Goal: Task Accomplishment & Management: Manage account settings

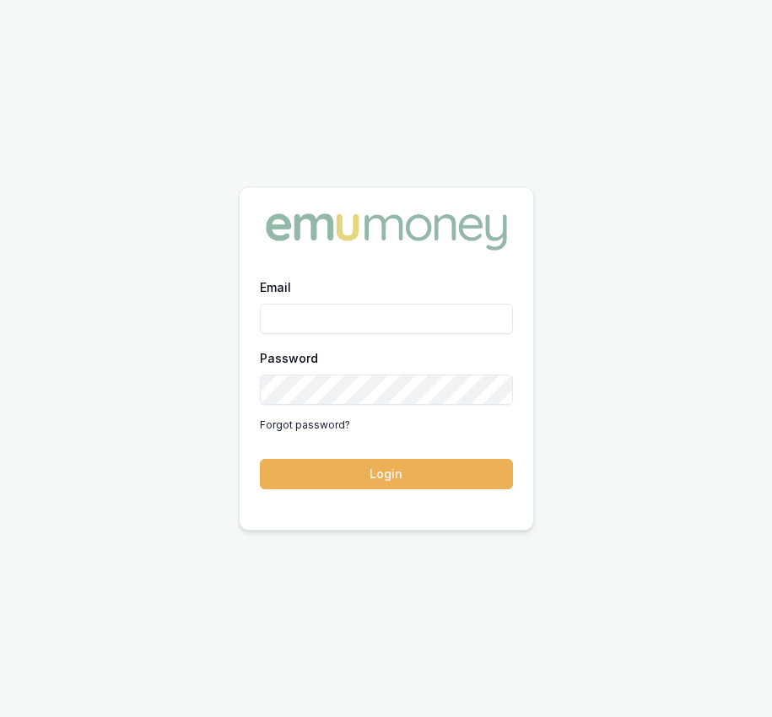
type input "Eujin.ooi@emumoney.com.au"
click at [348, 478] on button "Login" at bounding box center [386, 474] width 253 height 30
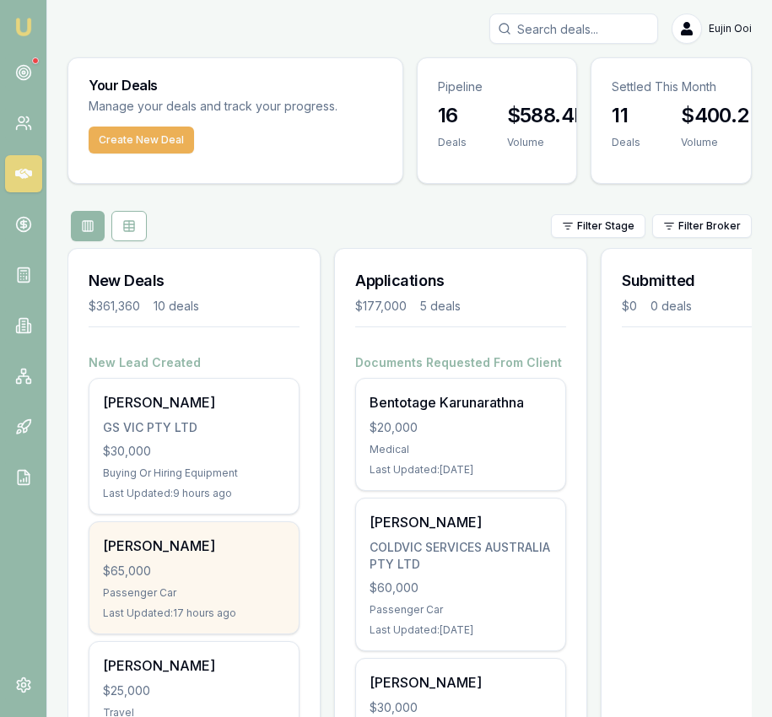
click at [181, 548] on div "[PERSON_NAME]" at bounding box center [194, 546] width 182 height 20
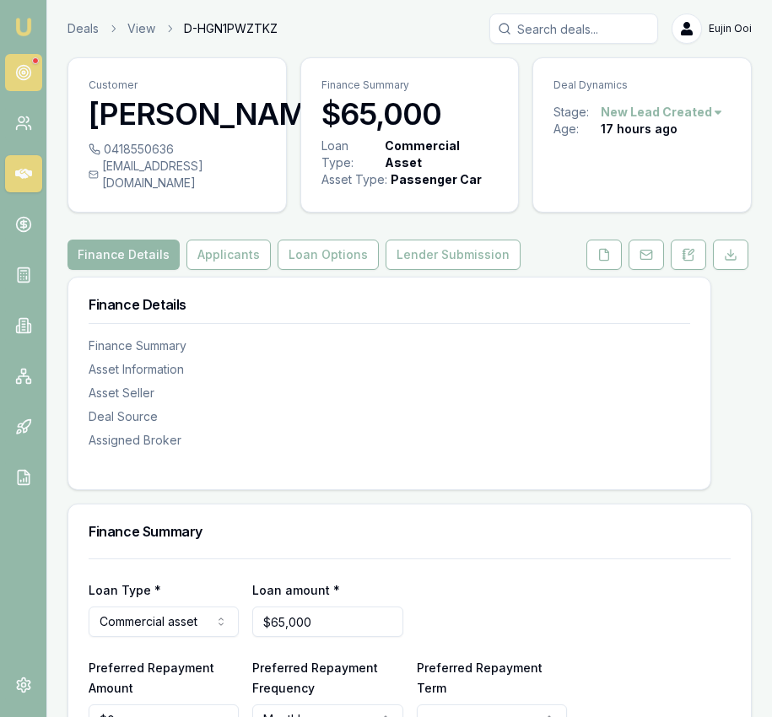
click at [20, 72] on icon at bounding box center [23, 72] width 17 height 17
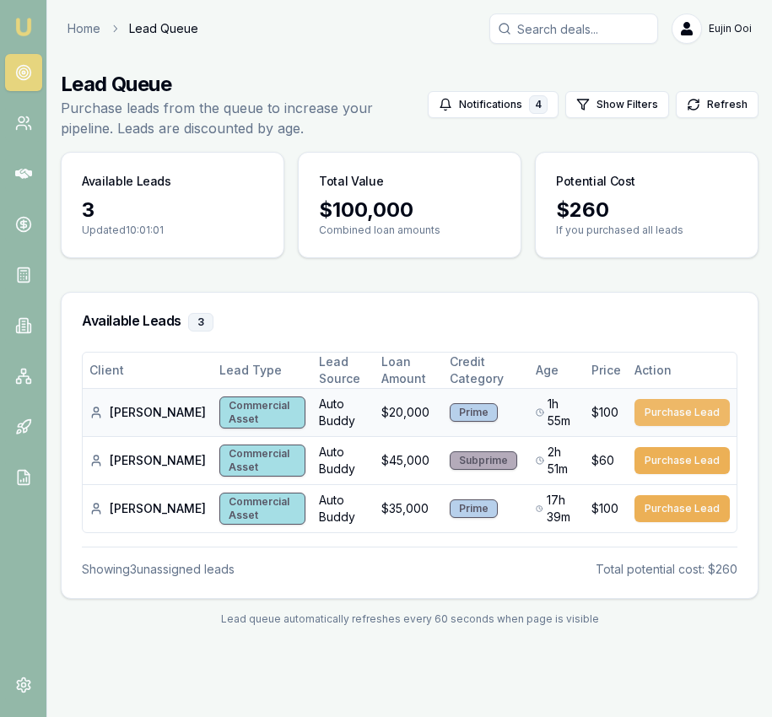
click at [671, 407] on button "Purchase Lead" at bounding box center [682, 412] width 95 height 27
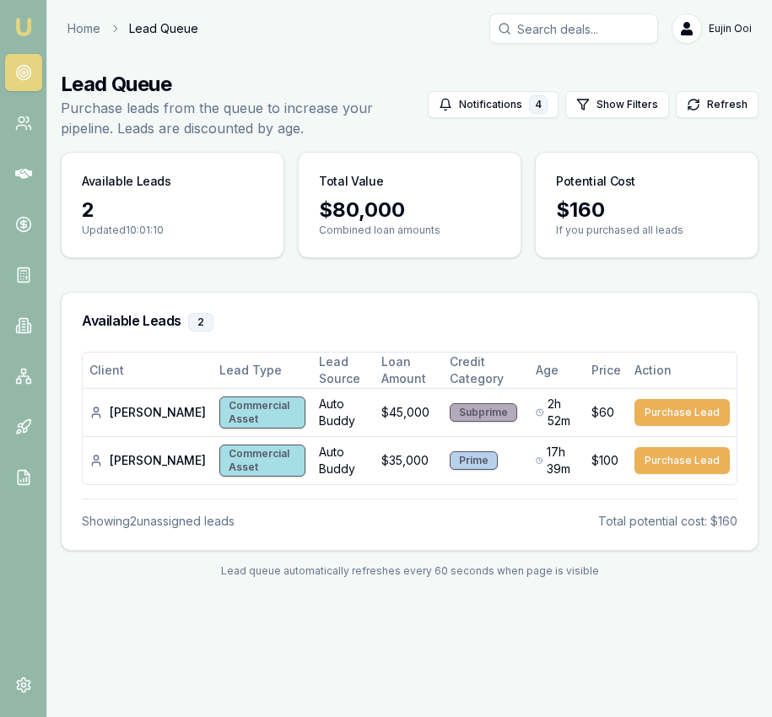
click at [10, 24] on link "Emu Broker" at bounding box center [23, 27] width 27 height 27
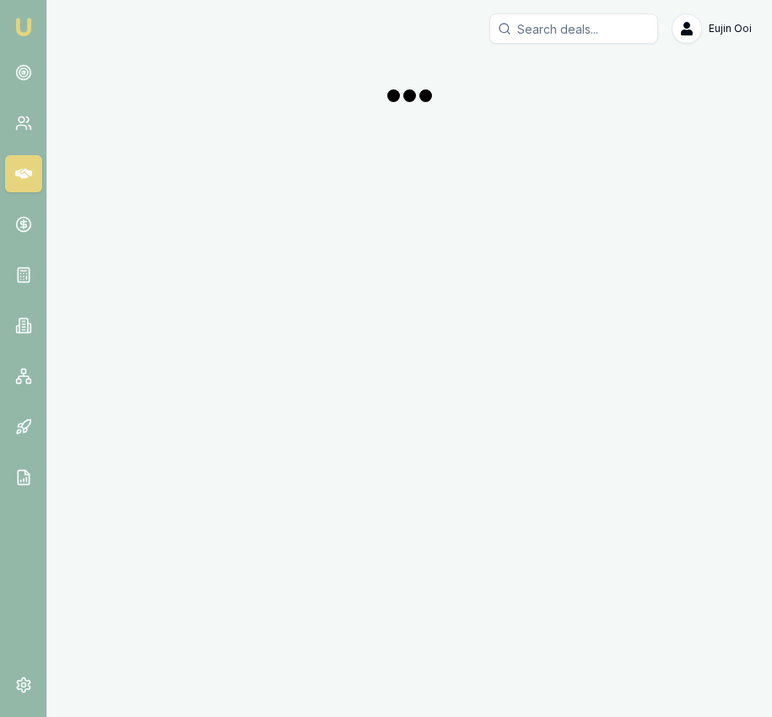
click at [24, 24] on img at bounding box center [24, 27] width 20 height 20
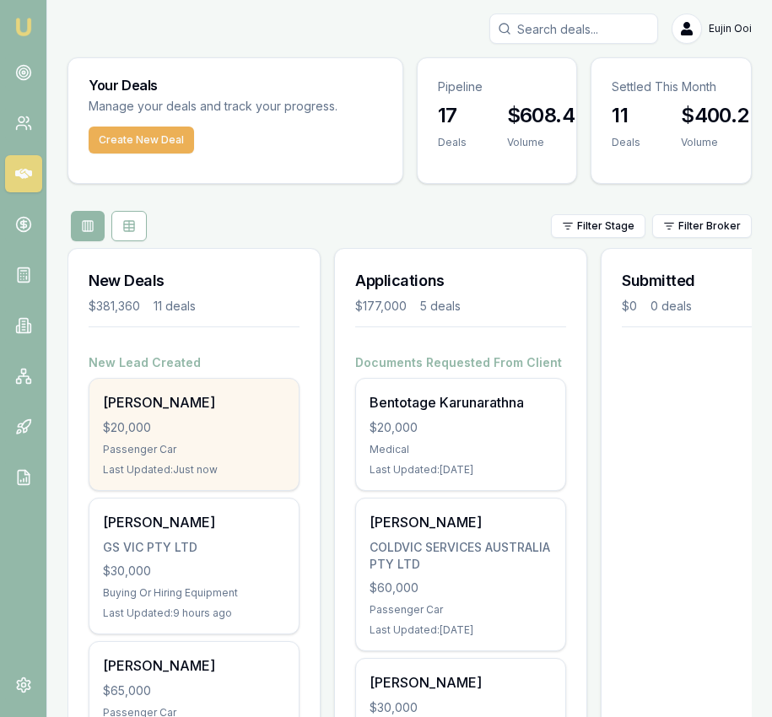
click at [140, 445] on div "Passenger Car" at bounding box center [194, 450] width 182 height 14
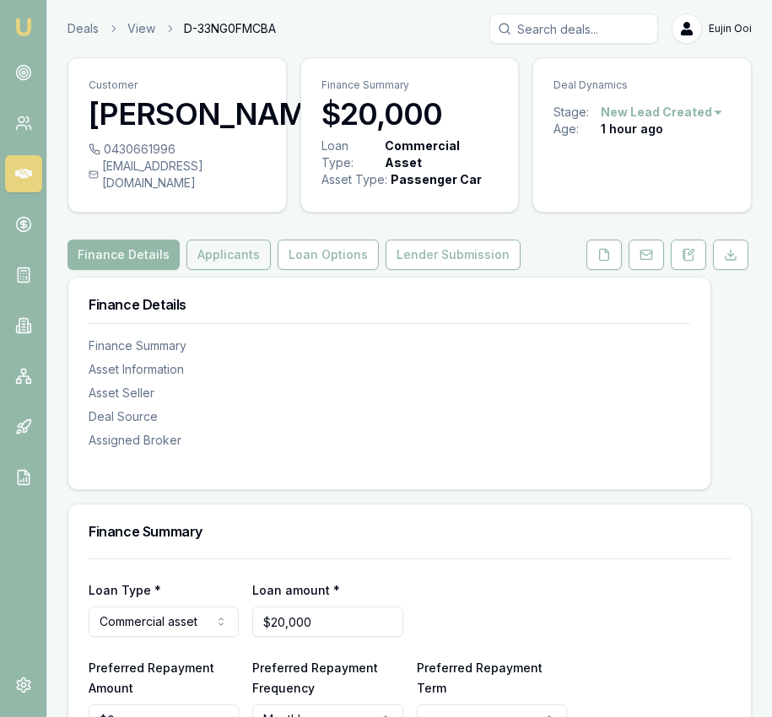
click at [209, 270] on button "Applicants" at bounding box center [228, 255] width 84 height 30
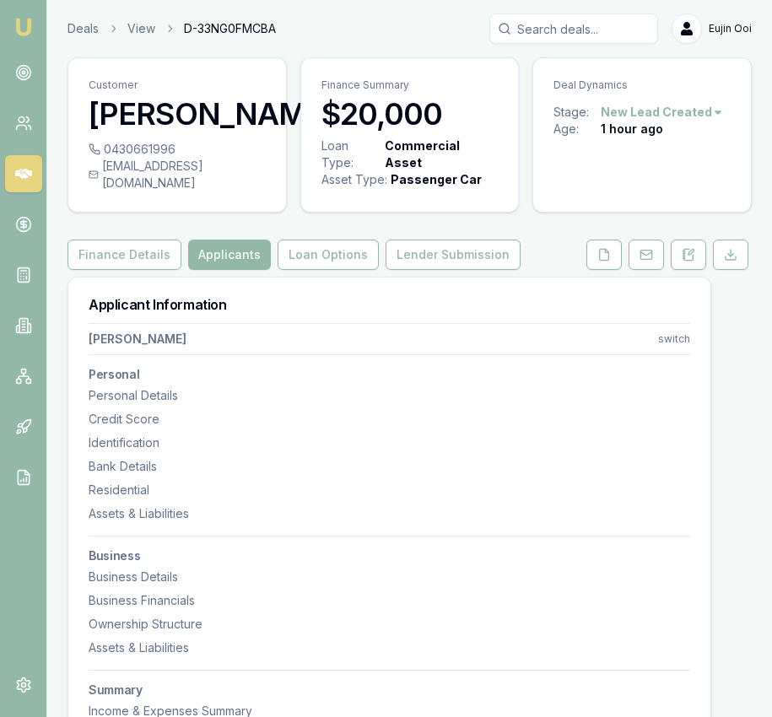
click at [24, 25] on img at bounding box center [24, 27] width 20 height 20
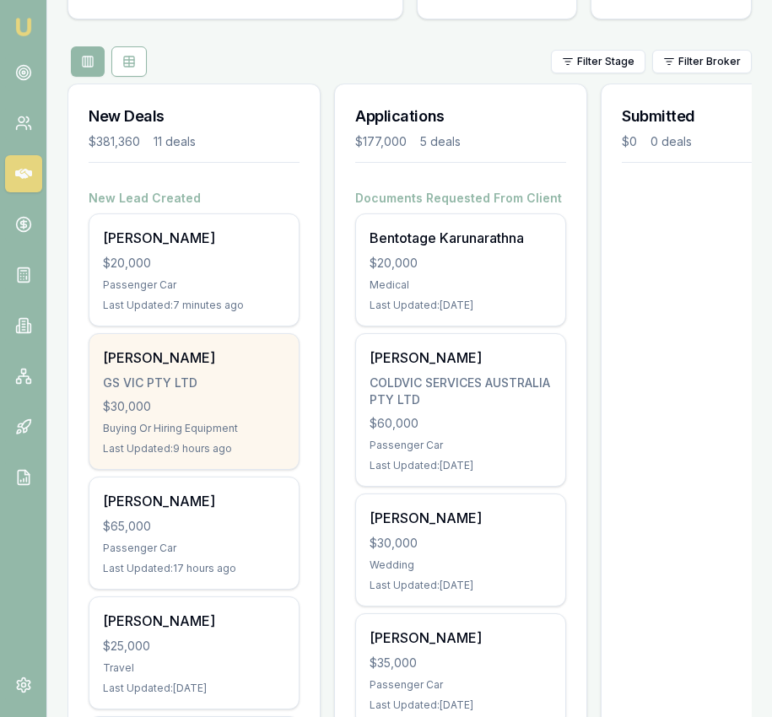
scroll to position [193, 0]
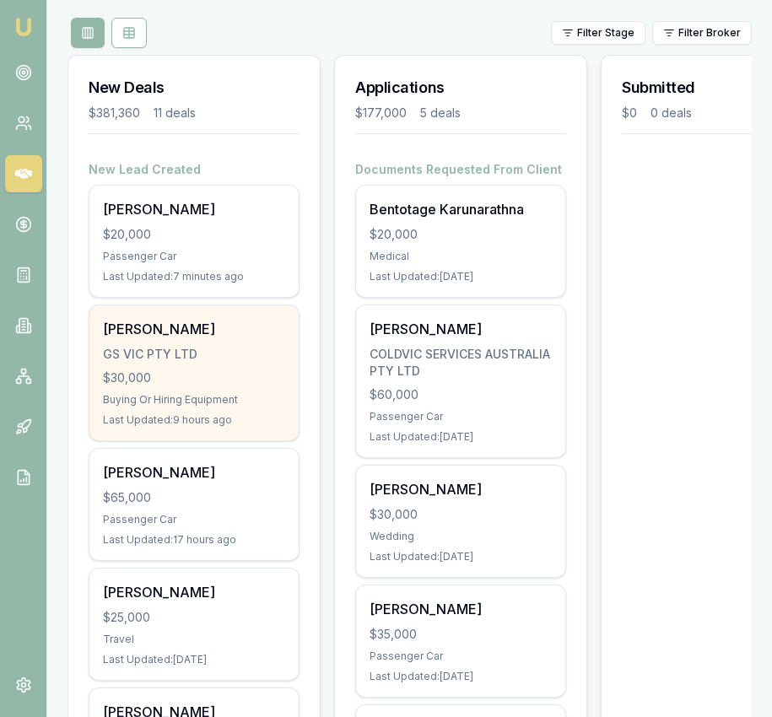
click at [226, 359] on div "GS VIC PTY LTD" at bounding box center [194, 354] width 182 height 17
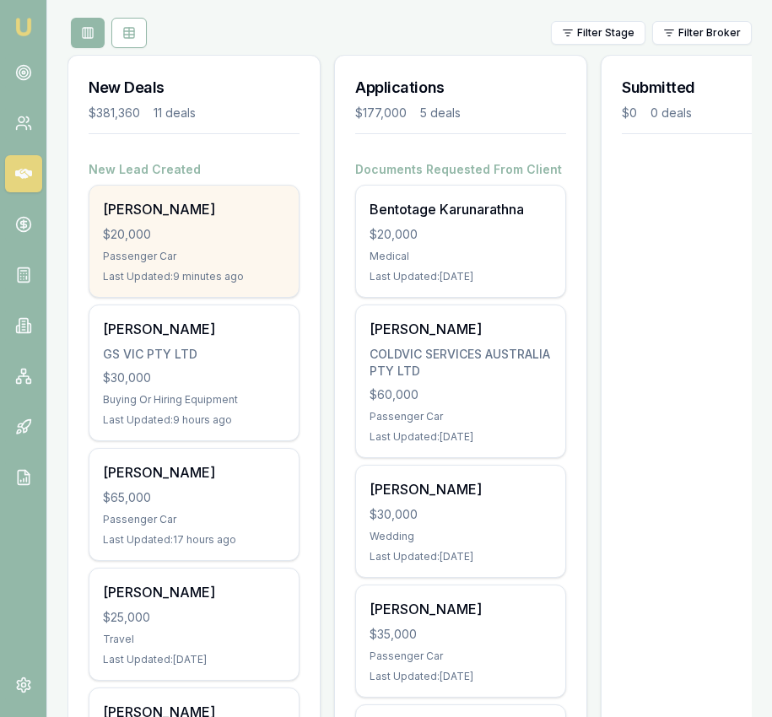
click at [227, 209] on div "[PERSON_NAME]" at bounding box center [194, 209] width 182 height 20
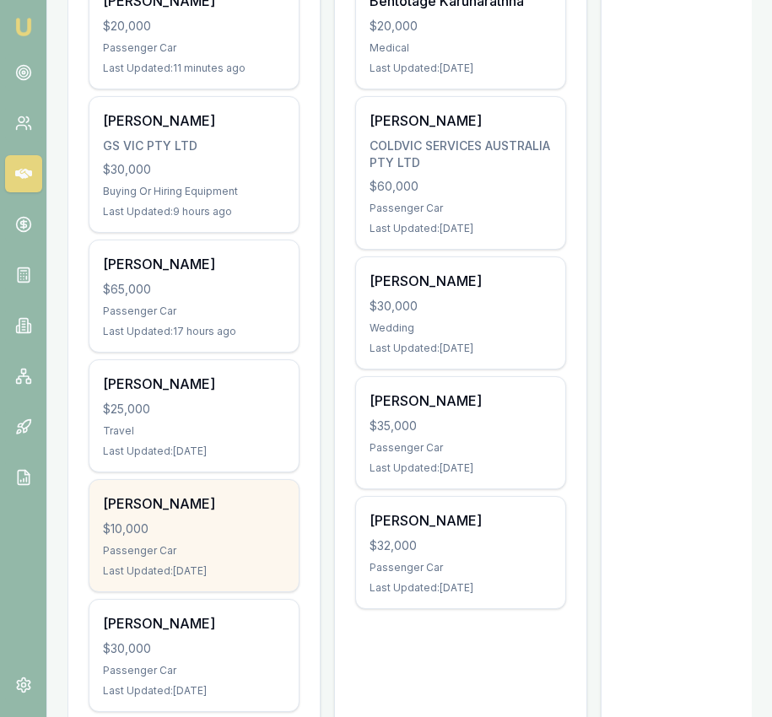
scroll to position [407, 0]
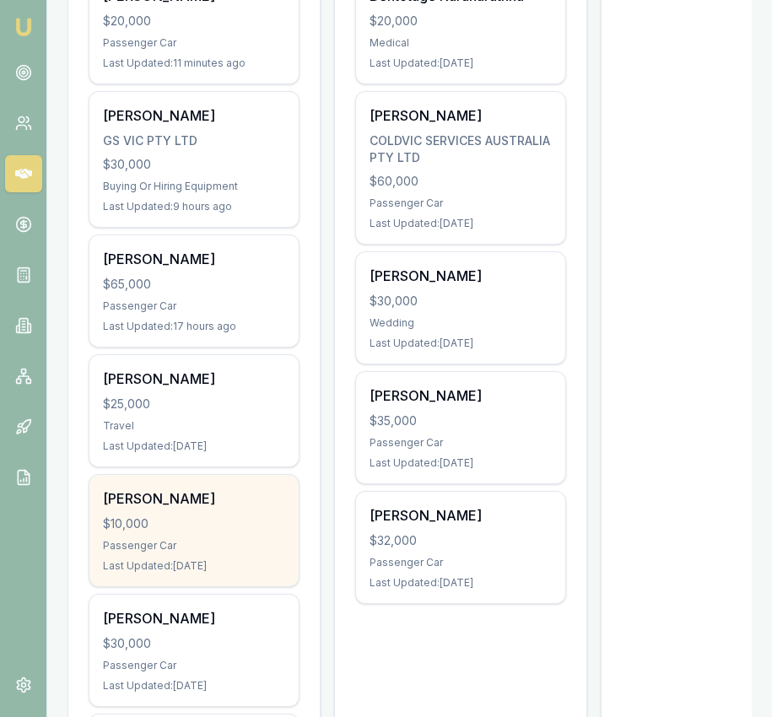
click at [227, 499] on div "Maria Silva" at bounding box center [194, 499] width 182 height 20
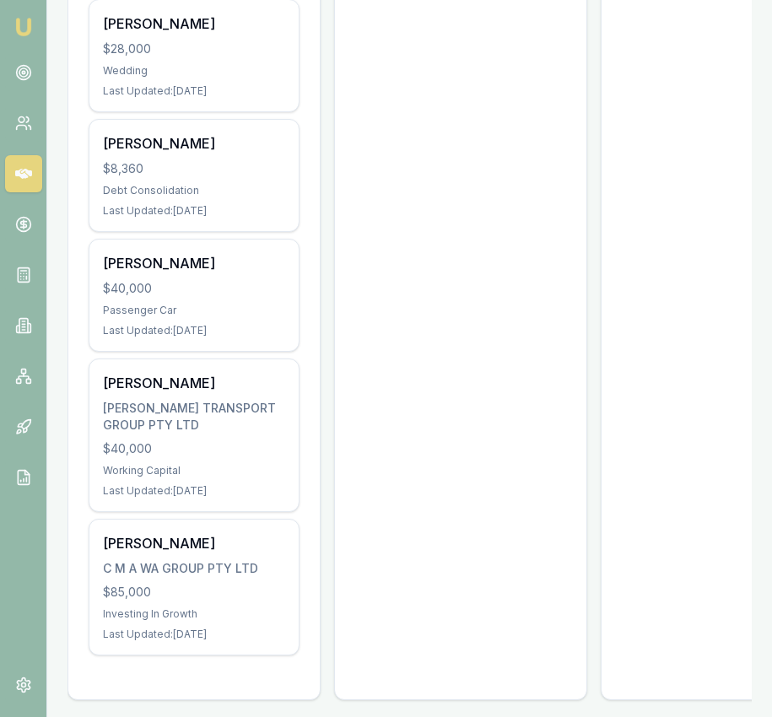
scroll to position [1117, 0]
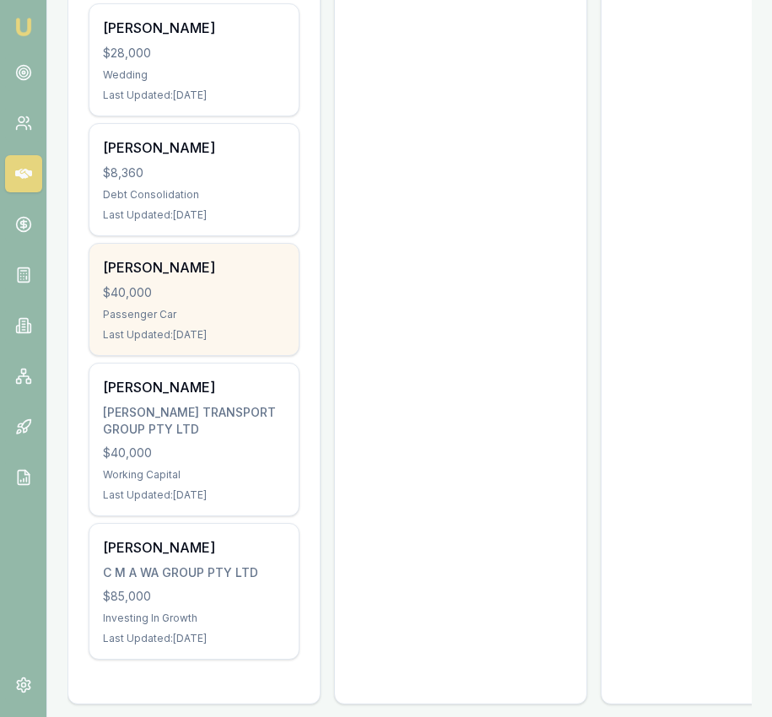
click at [223, 332] on div "Last Updated: 11 days ago" at bounding box center [194, 335] width 182 height 14
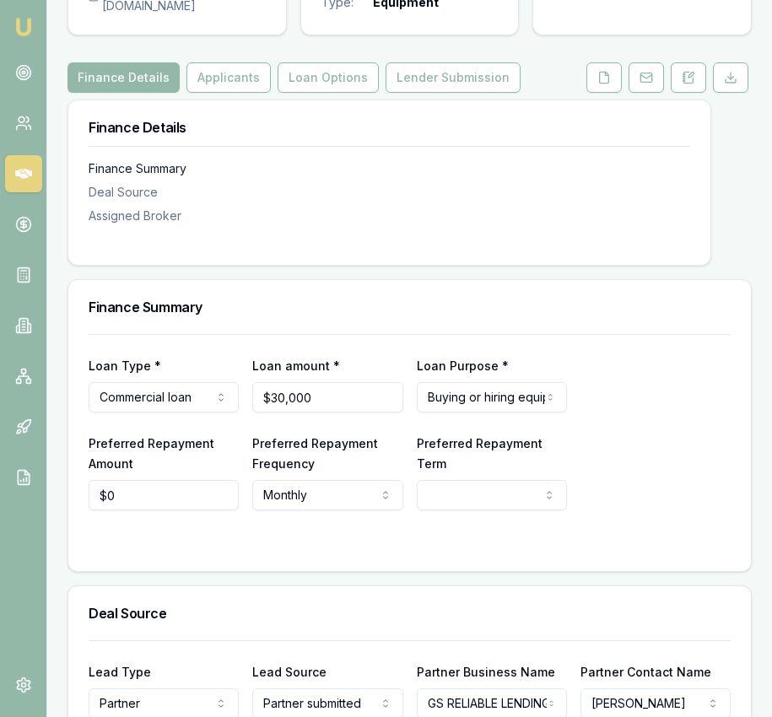
scroll to position [171, 0]
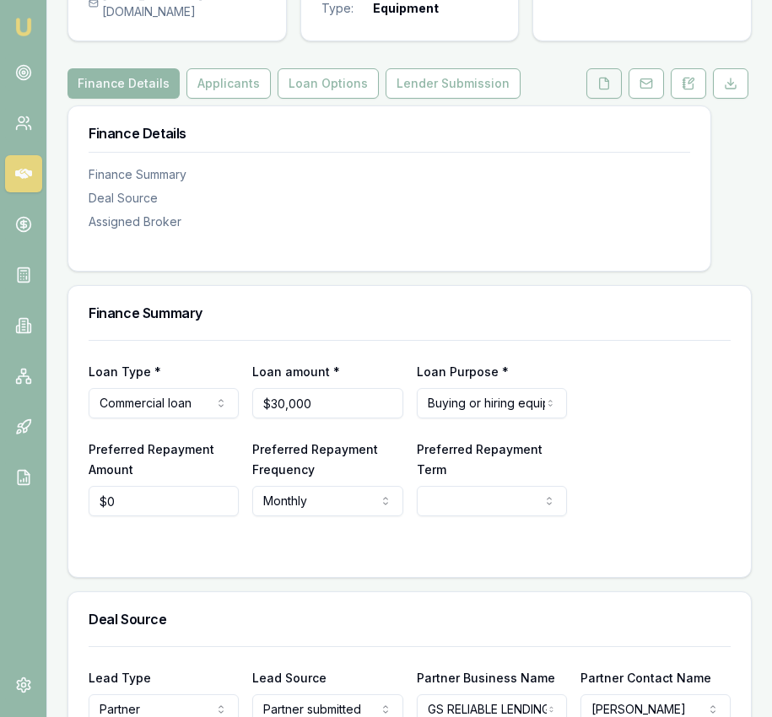
click at [609, 90] on icon at bounding box center [604, 84] width 14 height 14
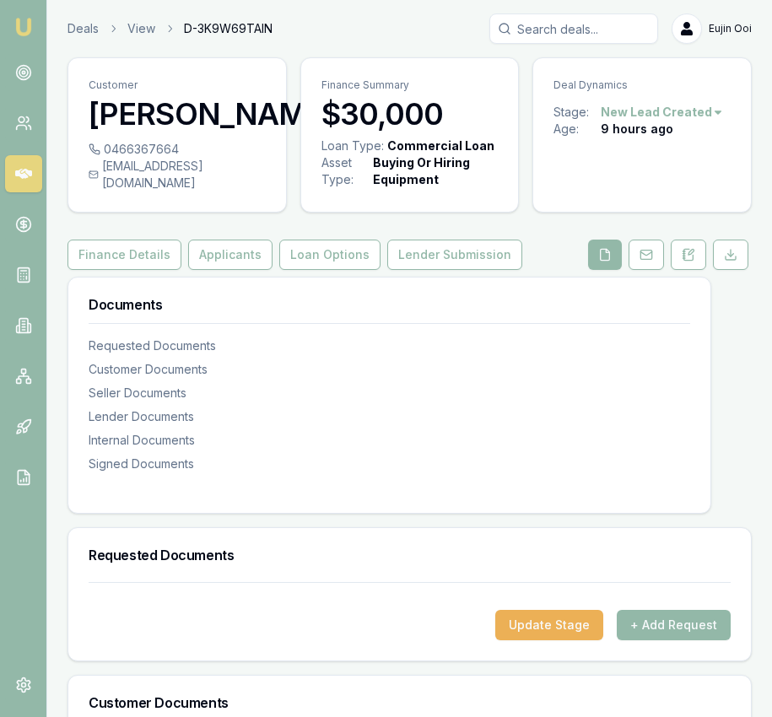
scroll to position [65, 0]
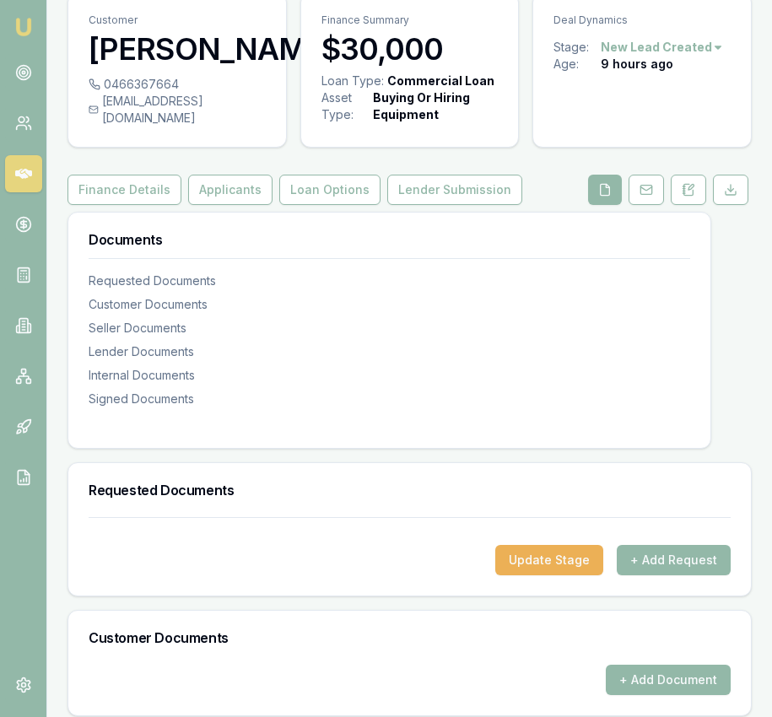
click at [664, 641] on div "Customer Documents" at bounding box center [409, 638] width 683 height 54
click at [666, 575] on button "+ Add Request" at bounding box center [674, 560] width 114 height 30
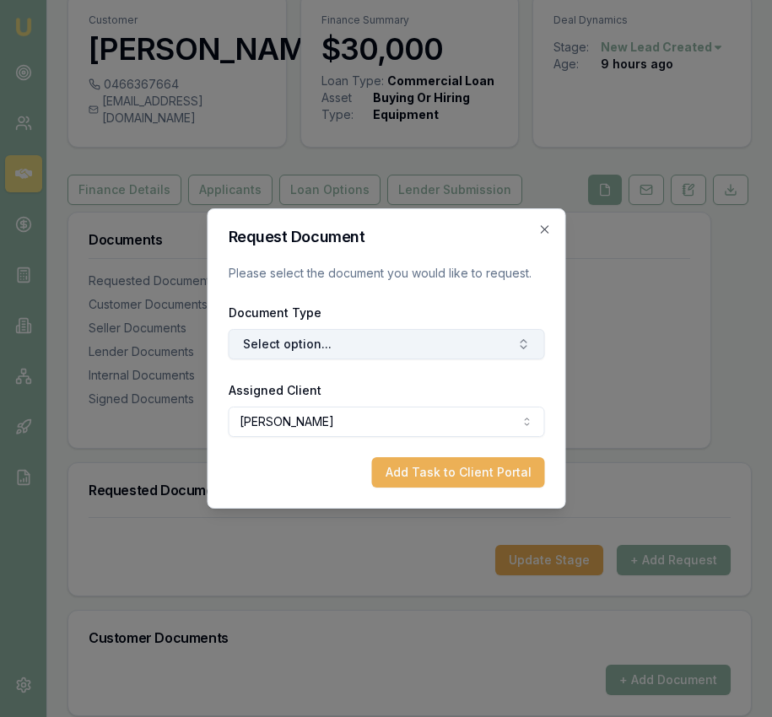
click at [380, 346] on button "Select option..." at bounding box center [386, 344] width 316 height 30
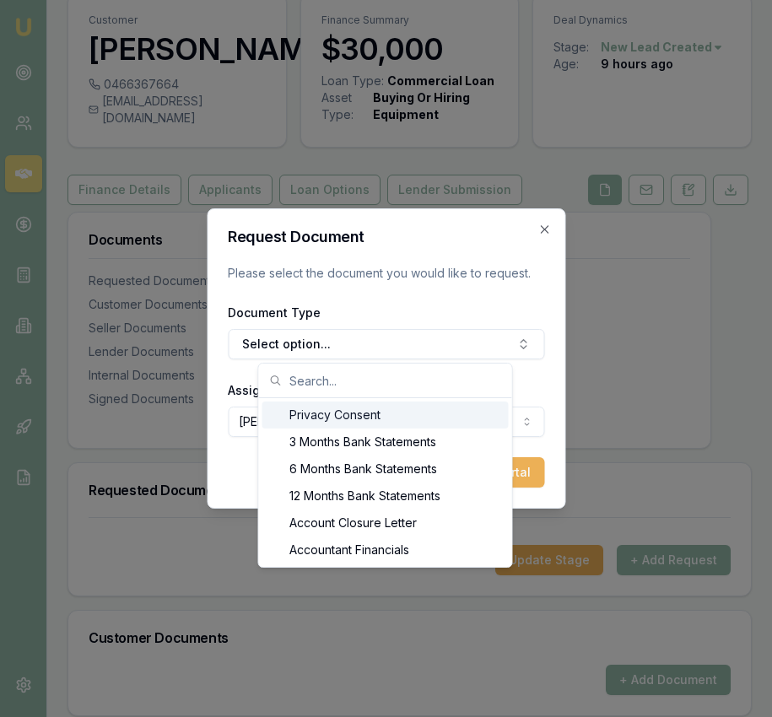
click at [352, 417] on div "Privacy Consent" at bounding box center [385, 415] width 246 height 27
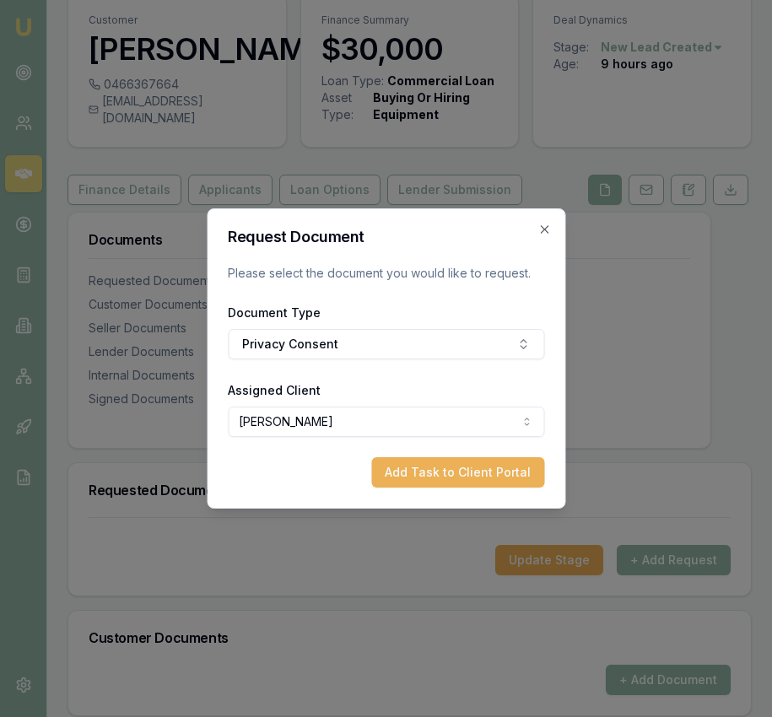
click at [422, 471] on button "Add Task to Client Portal" at bounding box center [457, 472] width 173 height 30
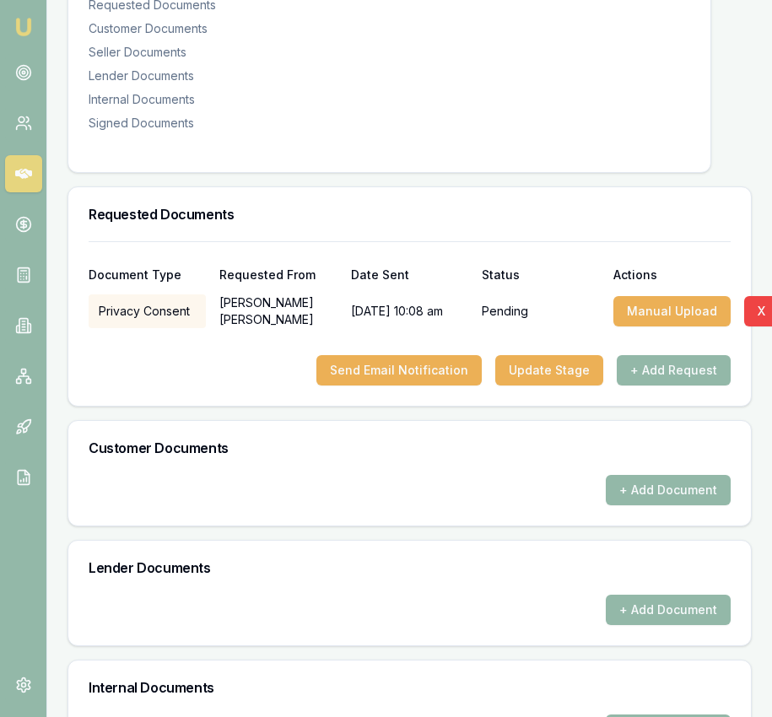
scroll to position [540, 0]
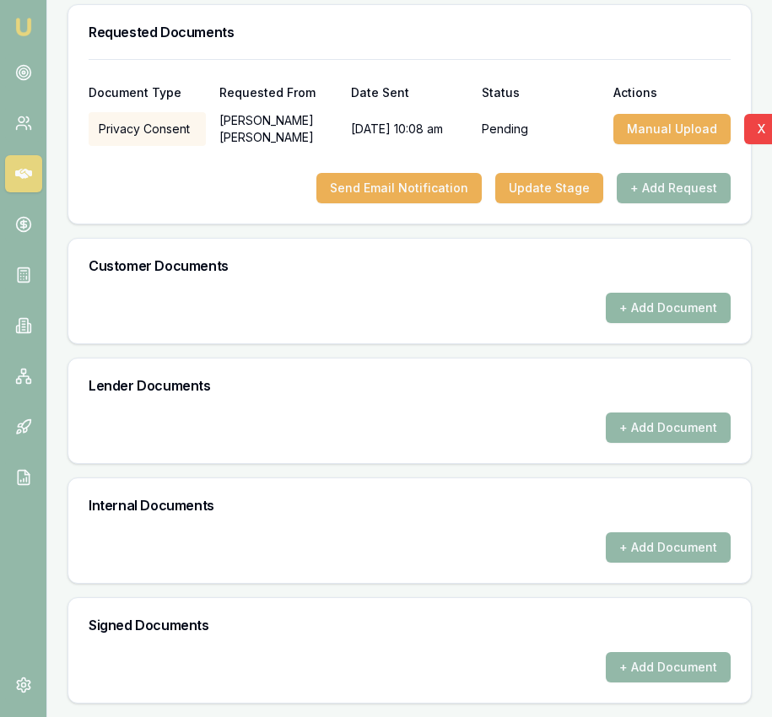
click at [672, 305] on button "+ Add Document" at bounding box center [668, 308] width 125 height 30
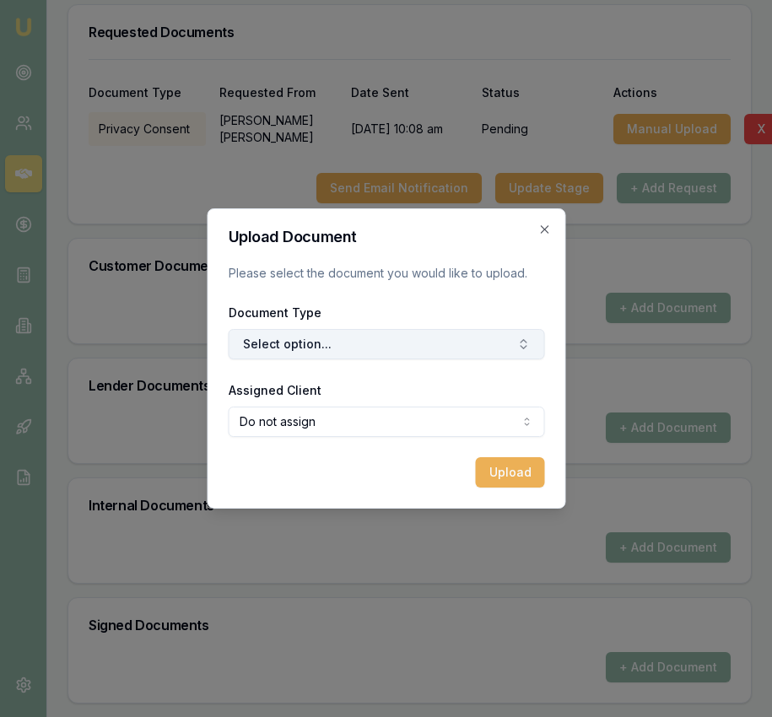
click at [497, 343] on button "Select option..." at bounding box center [386, 344] width 316 height 30
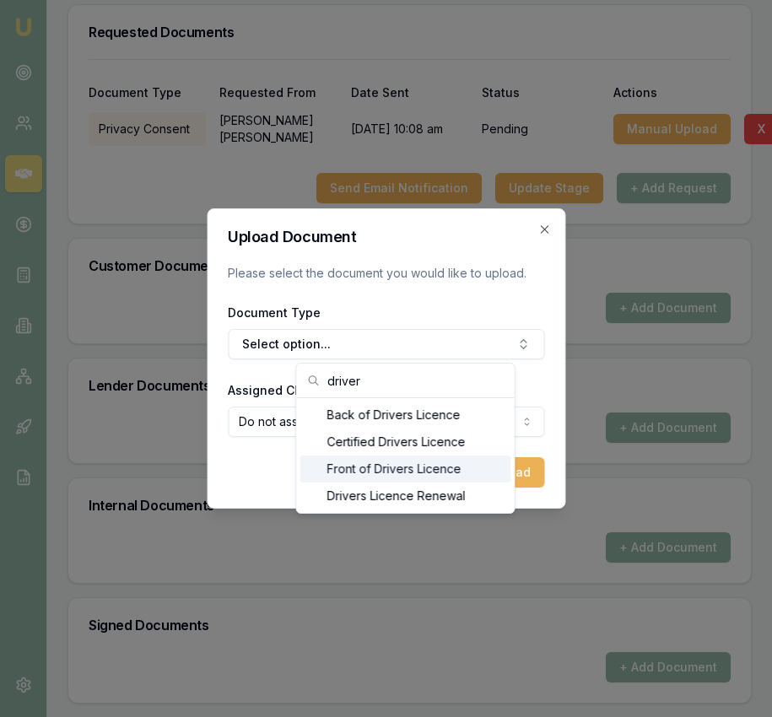
type input "driver"
click at [436, 460] on div "Front of Drivers Licence" at bounding box center [405, 469] width 211 height 27
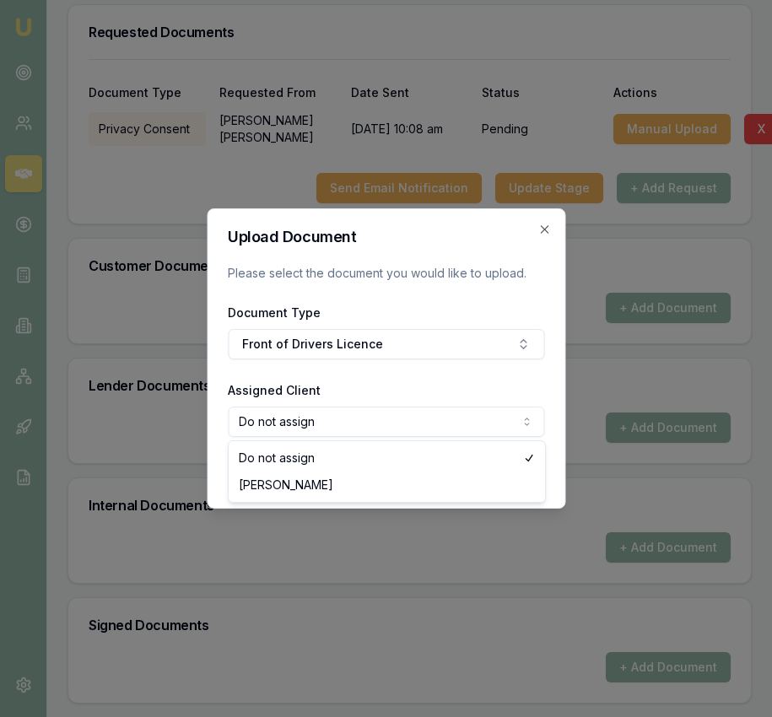
select select "U-J41O3FQVRX"
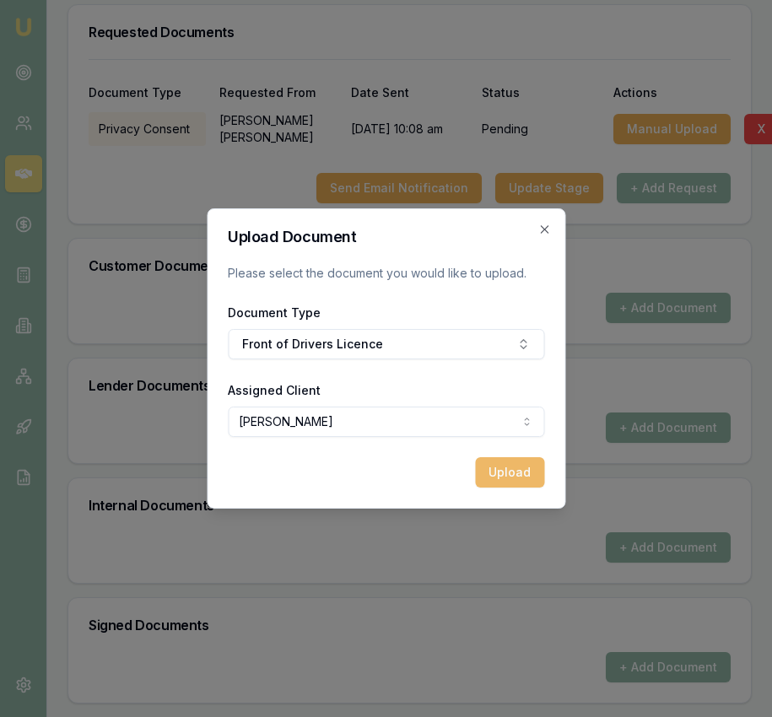
click at [516, 478] on button "Upload" at bounding box center [509, 472] width 69 height 30
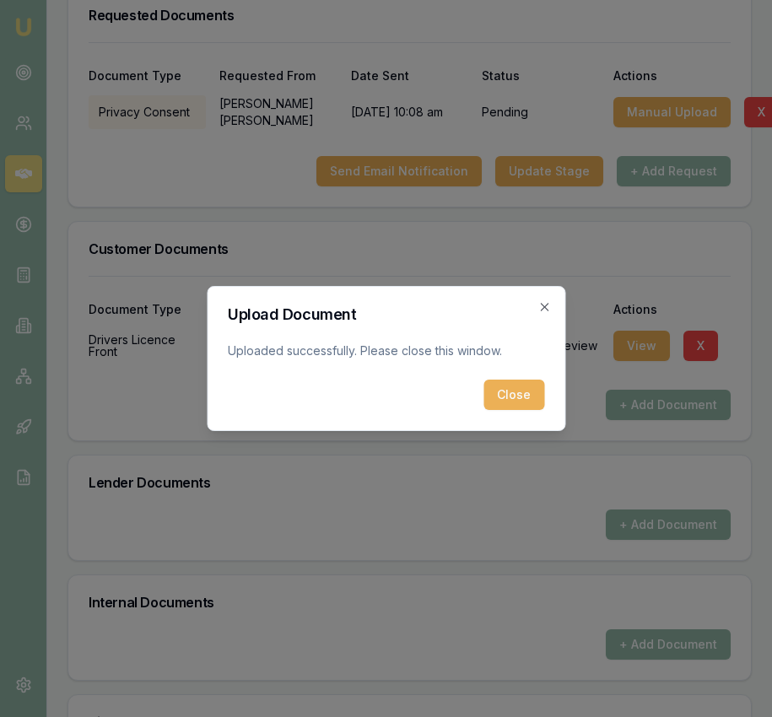
click at [507, 395] on button "Close" at bounding box center [513, 395] width 61 height 30
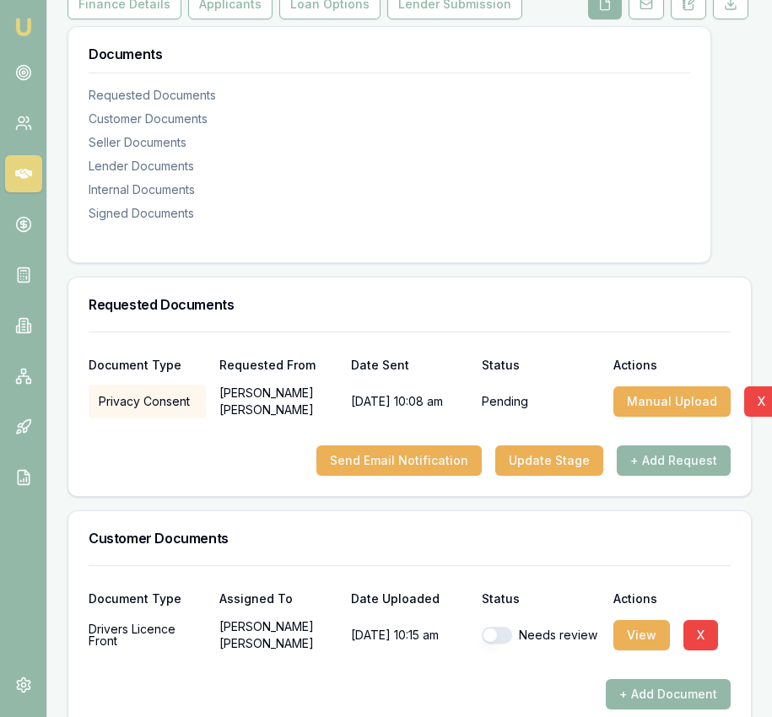
scroll to position [422, 0]
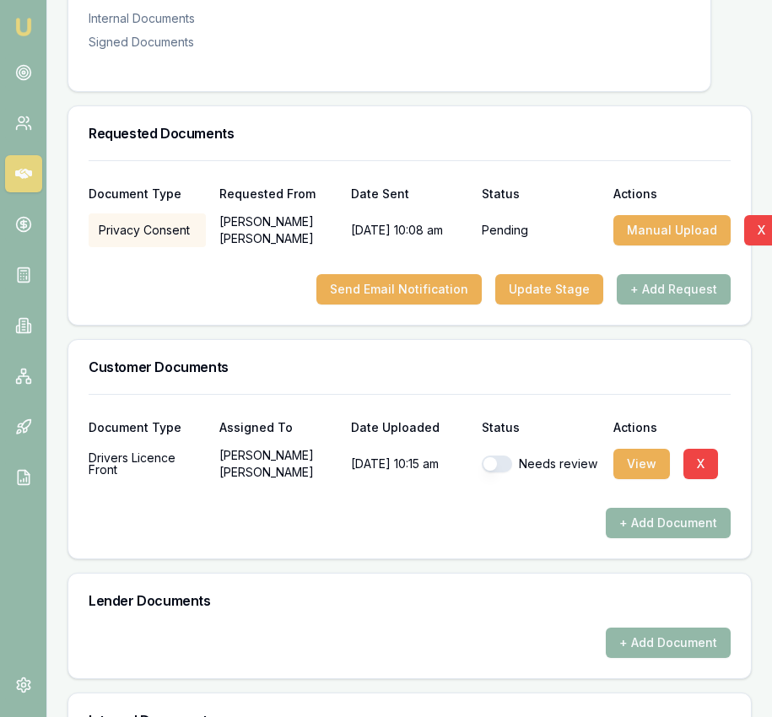
click at [500, 473] on button "button" at bounding box center [497, 464] width 30 height 17
checkbox input "true"
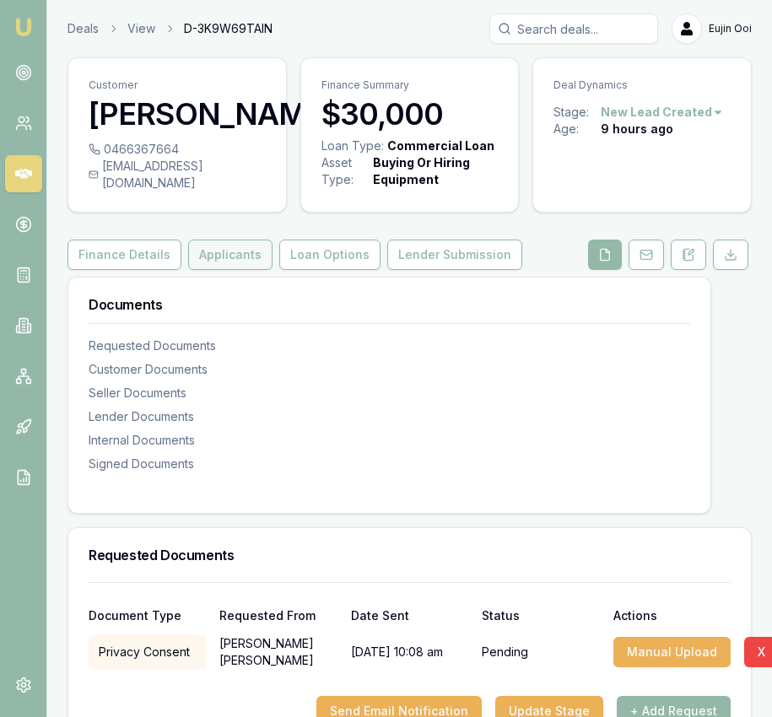
click at [248, 270] on button "Applicants" at bounding box center [230, 255] width 84 height 30
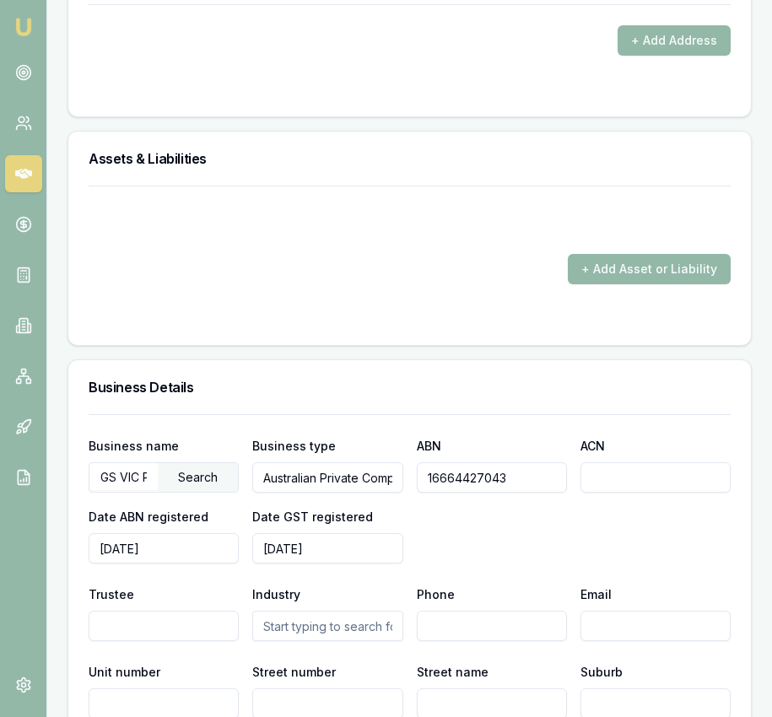
scroll to position [2216, 0]
click at [136, 489] on input "GS VIC PTY LTD" at bounding box center [123, 475] width 68 height 27
click at [135, 489] on input "GS VIC PTY LTD" at bounding box center [123, 475] width 68 height 27
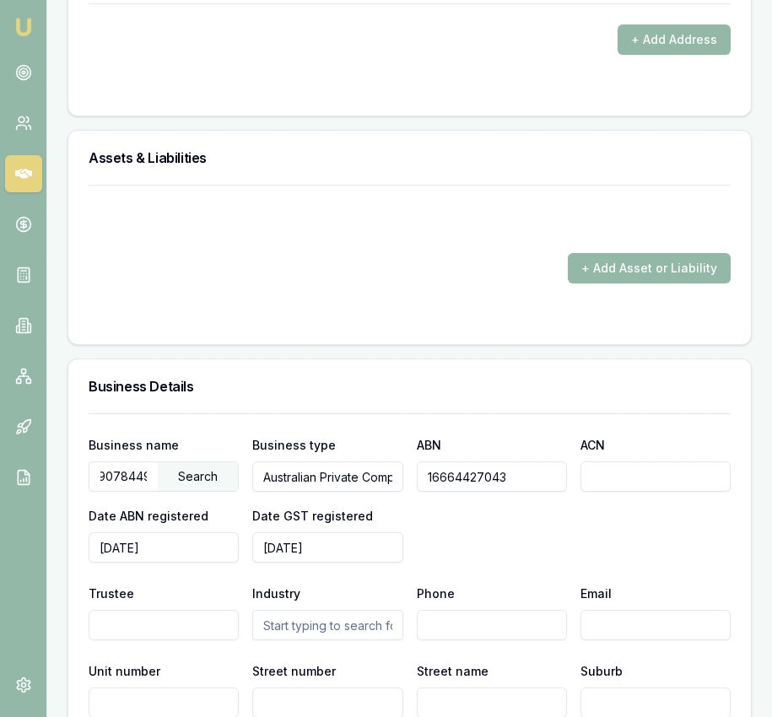
scroll to position [0, 0]
click at [221, 491] on div "Search" at bounding box center [198, 476] width 80 height 29
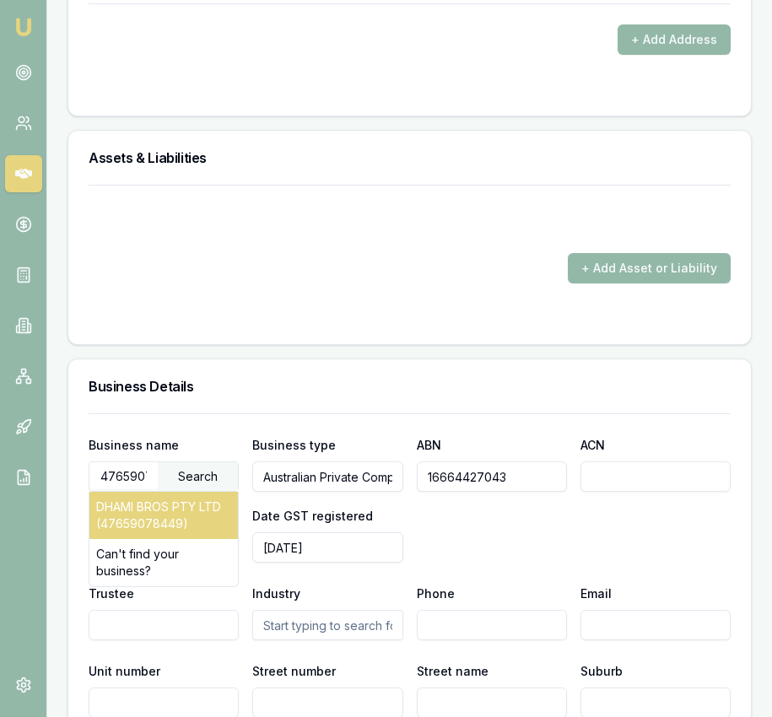
click at [208, 521] on div "DHAMI BROS PTY LTD (47659078449)" at bounding box center [163, 515] width 149 height 47
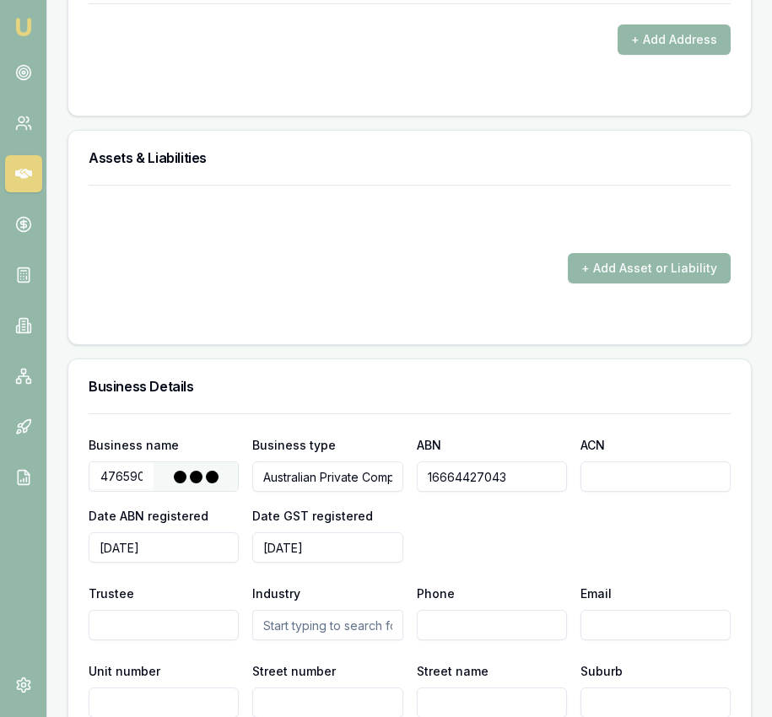
type input "DHAMI BROS PTY LTD"
type input "47659078449"
type input "659078449"
type input "2022-04-29"
type input "2023-03-01"
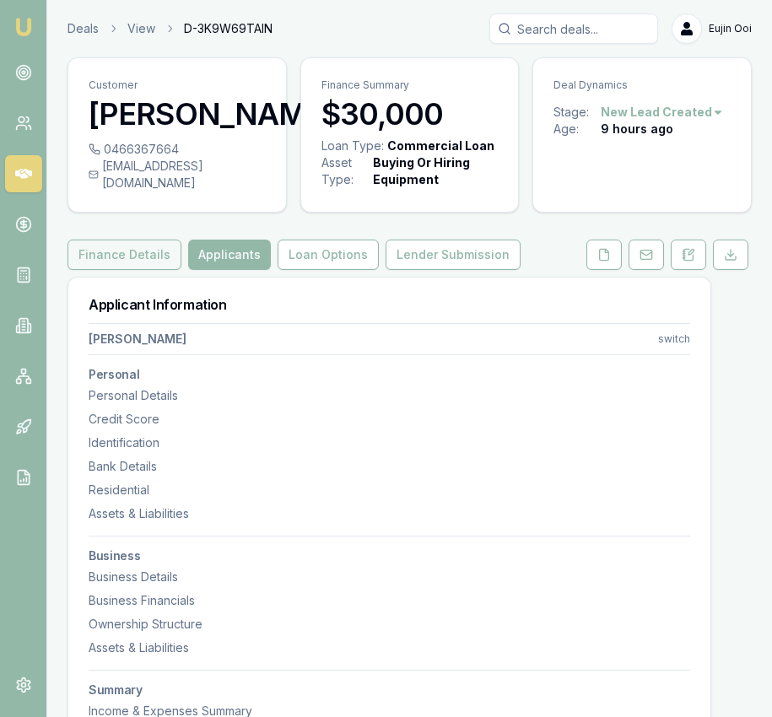
click at [96, 264] on button "Finance Details" at bounding box center [125, 255] width 114 height 30
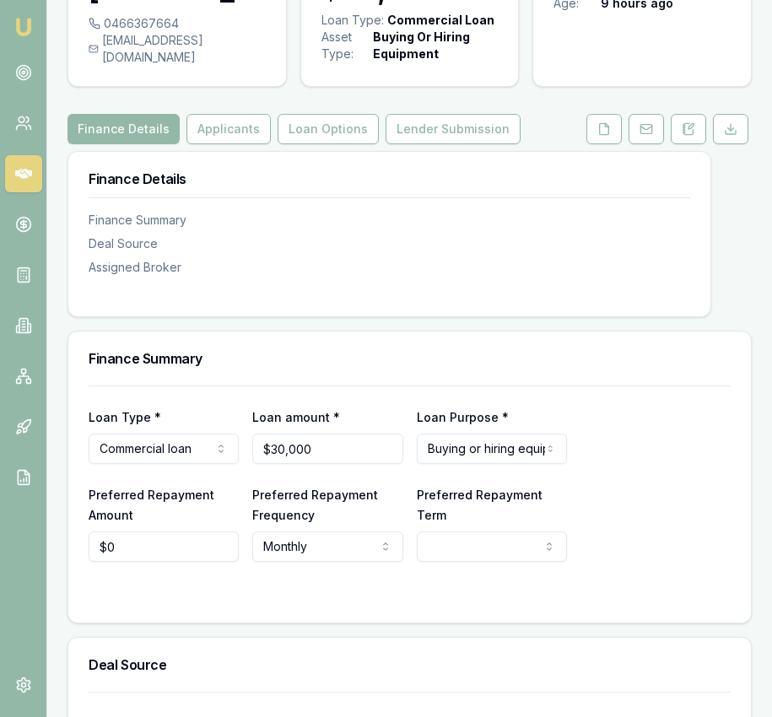
scroll to position [134, 0]
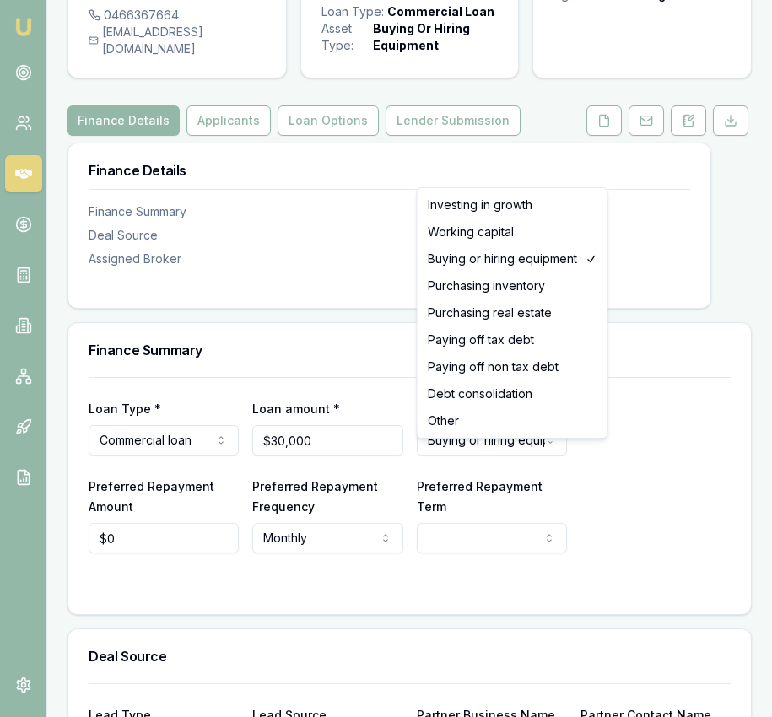
click at [484, 451] on html "Emu Broker Deals View D-3K9W69TAIN Eujin Ooi Toggle Menu Customer harneet Kumar…" at bounding box center [386, 224] width 772 height 717
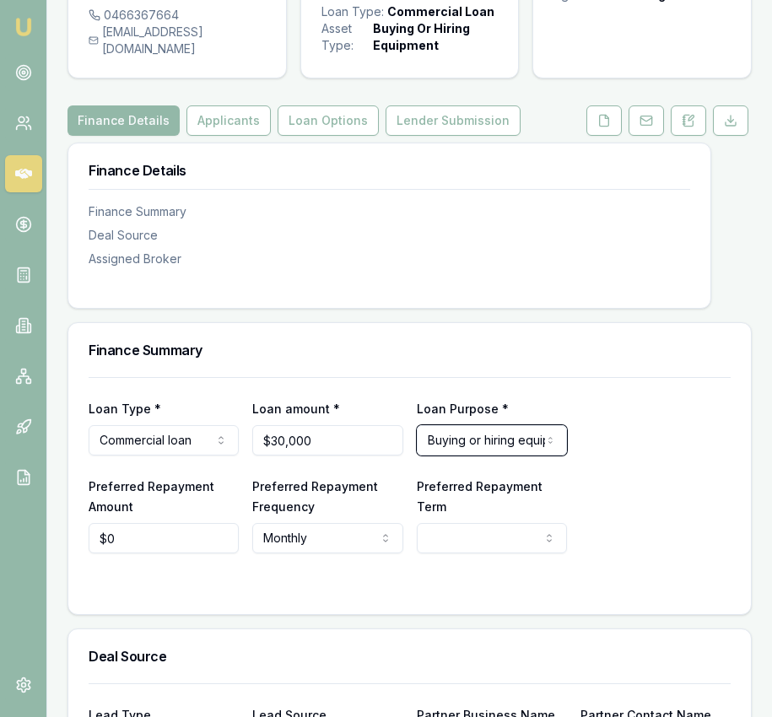
click at [186, 458] on html "Emu Broker Deals View D-3K9W69TAIN Eujin Ooi Toggle Menu Customer harneet Kumar…" at bounding box center [386, 224] width 772 height 717
click at [186, 457] on html "Emu Broker Deals View D-3K9W69TAIN Eujin Ooi Toggle Menu Customer harneet Kumar…" at bounding box center [386, 224] width 772 height 717
click at [206, 462] on html "Emu Broker Deals View D-3K9W69TAIN Eujin Ooi Toggle Menu Customer harneet Kumar…" at bounding box center [386, 224] width 772 height 717
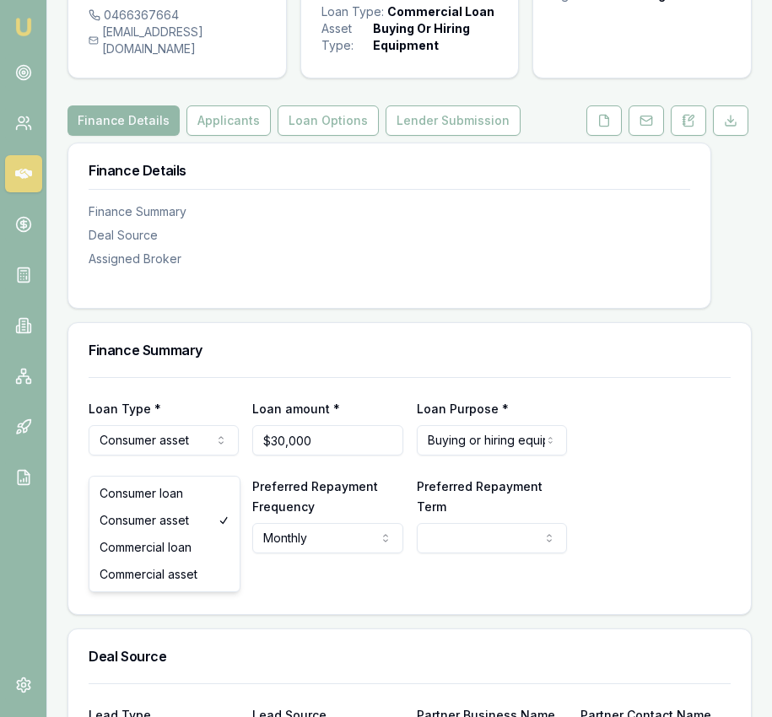
select select "COMMERCIAL_ASSET"
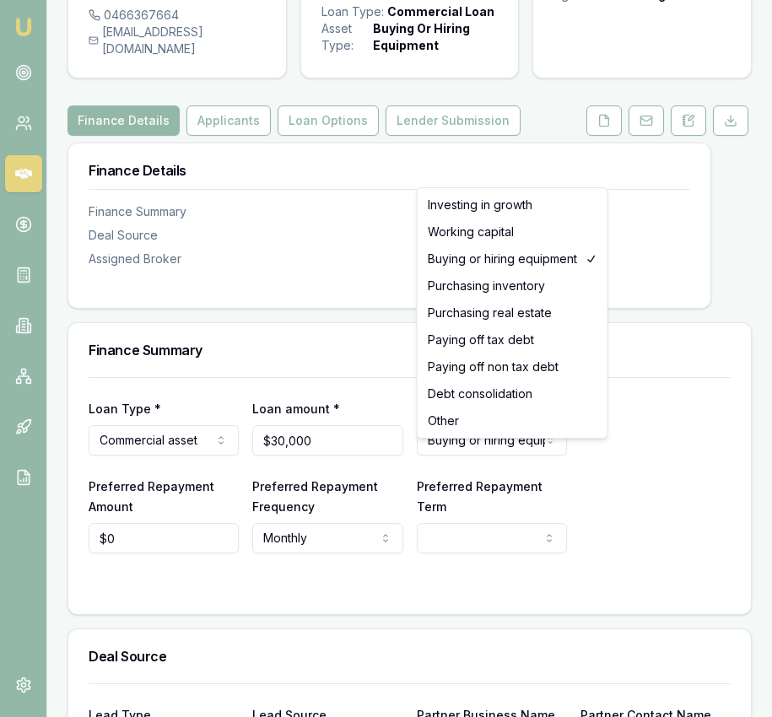
click at [483, 459] on html "Emu Broker Deals View D-3K9W69TAIN Eujin Ooi Toggle Menu Customer harneet Kumar…" at bounding box center [386, 224] width 772 height 717
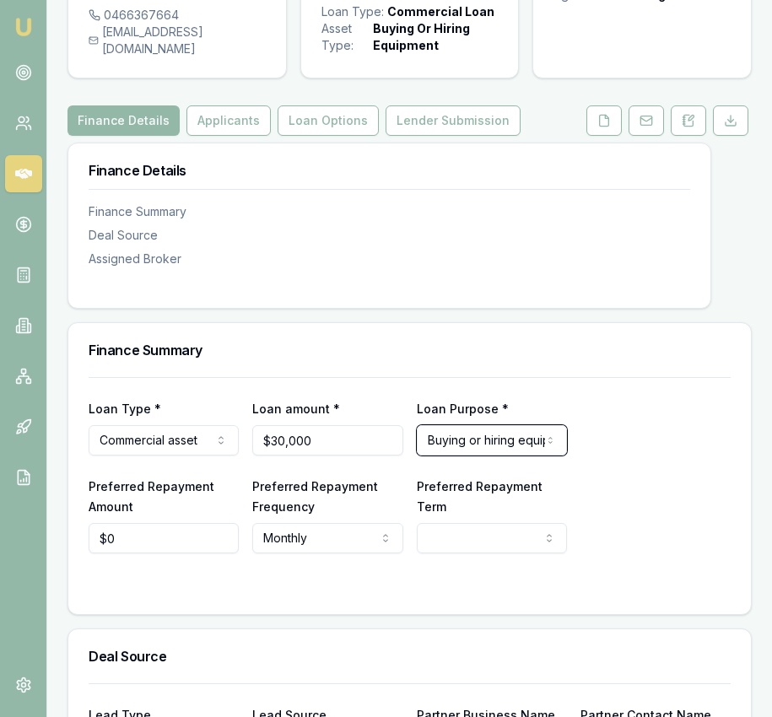
click at [632, 510] on html "Emu Broker Deals View D-3K9W69TAIN Eujin Ooi Toggle Menu Customer harneet Kumar…" at bounding box center [386, 224] width 772 height 717
click at [687, 543] on div "Preferred Repayment Amount $0 Preferred Repayment Frequency Monthly Weekly Fort…" at bounding box center [410, 515] width 642 height 78
select select "60"
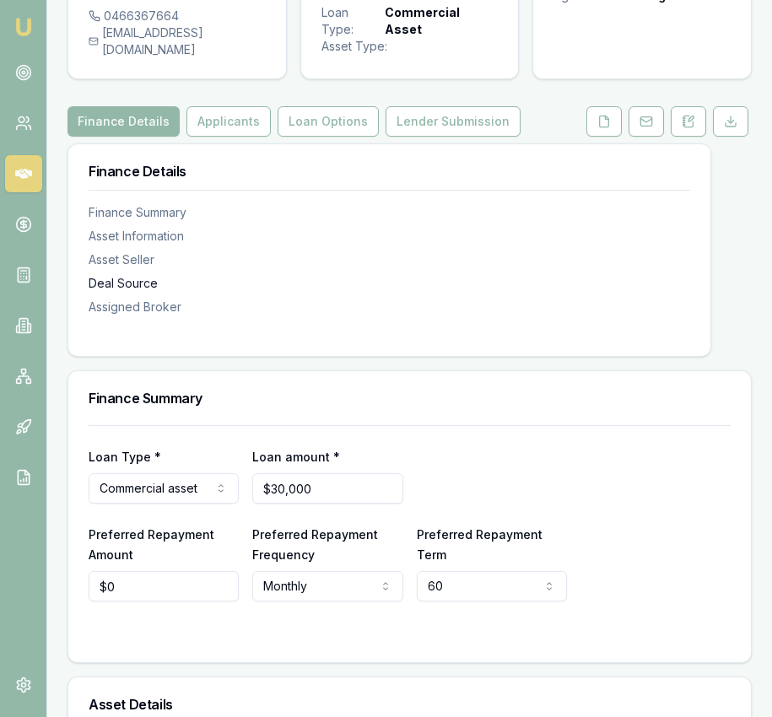
scroll to position [0, 0]
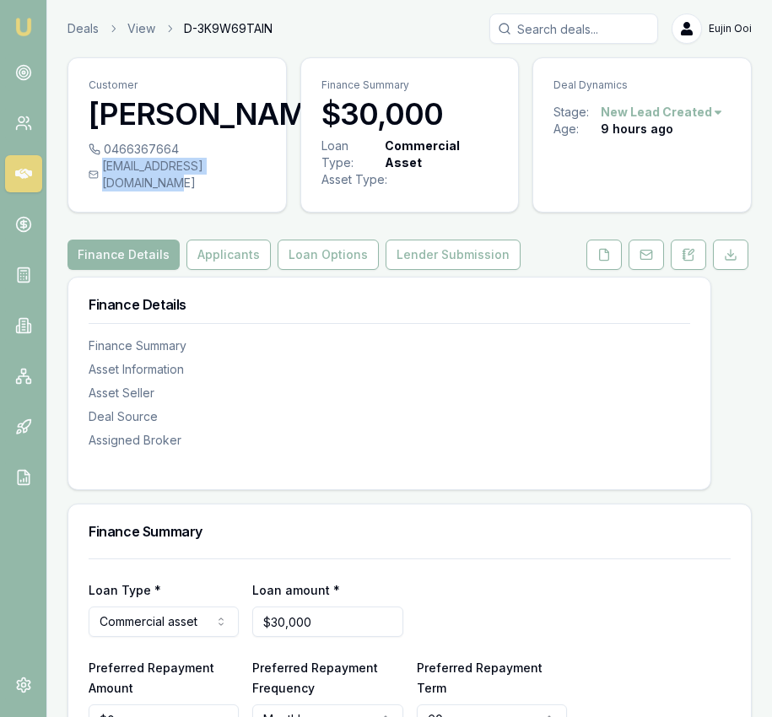
drag, startPoint x: 93, startPoint y: 200, endPoint x: 263, endPoint y: 203, distance: 170.5
click at [263, 192] on div "harneetsharma176@gmail.com" at bounding box center [177, 175] width 177 height 34
copy div "harneetsharma176@gmail.com"
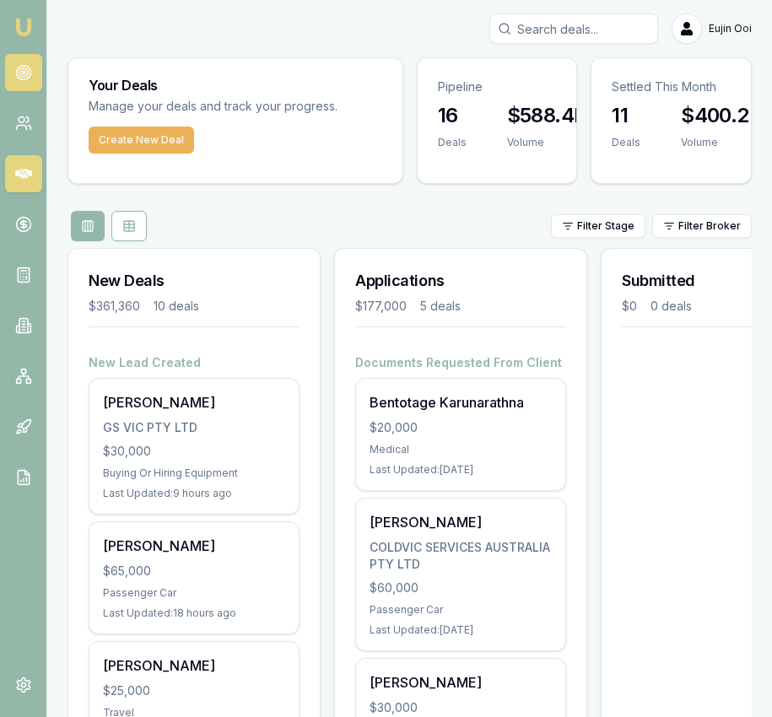
click at [16, 73] on circle at bounding box center [23, 73] width 14 height 14
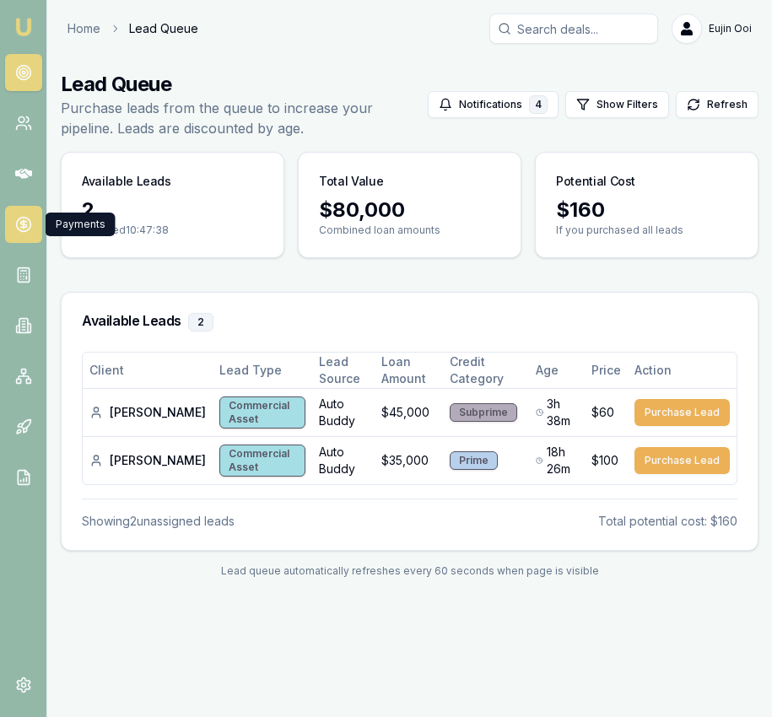
click at [11, 208] on link at bounding box center [23, 224] width 37 height 37
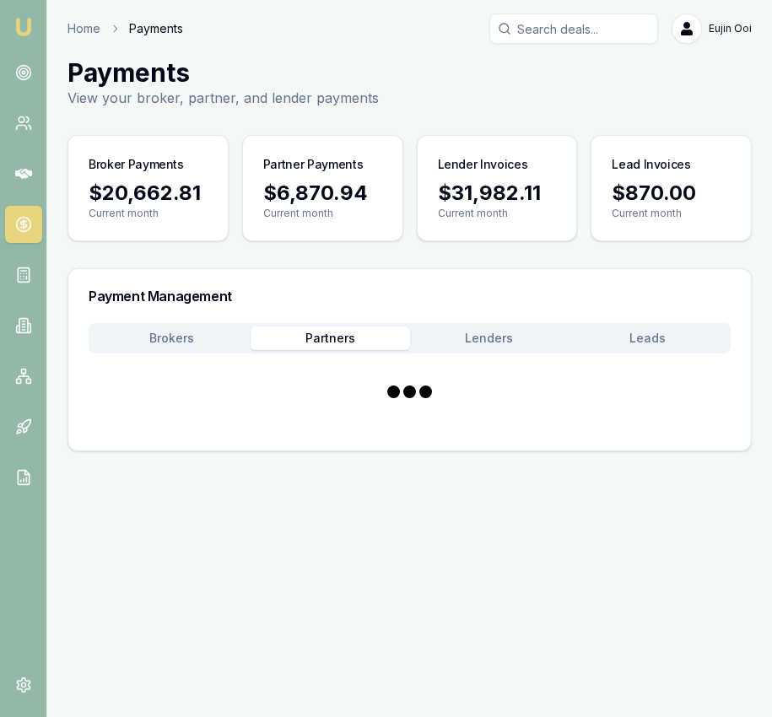
click at [408, 345] on button "Partners" at bounding box center [330, 339] width 159 height 24
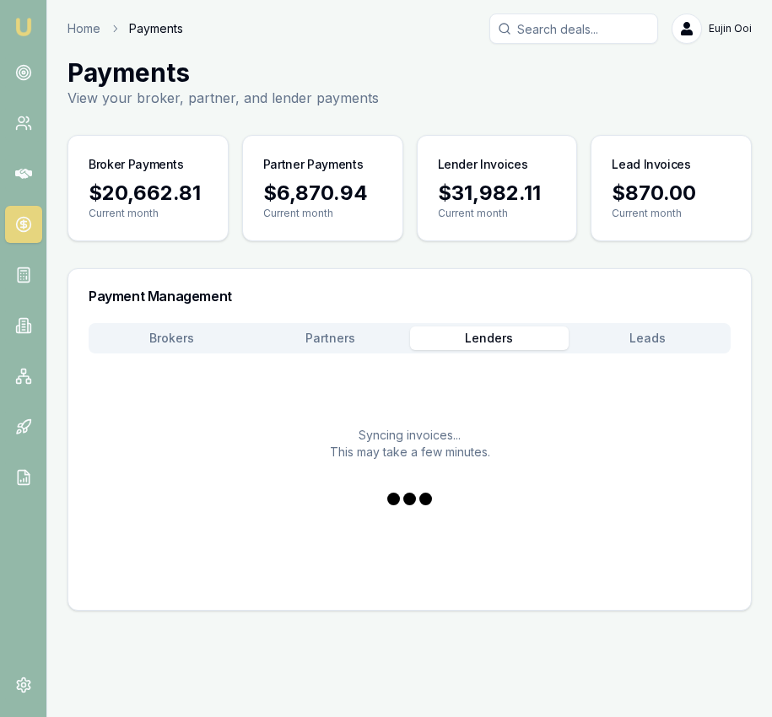
click at [484, 343] on button "Lenders" at bounding box center [489, 339] width 159 height 24
